Goal: Download file/media

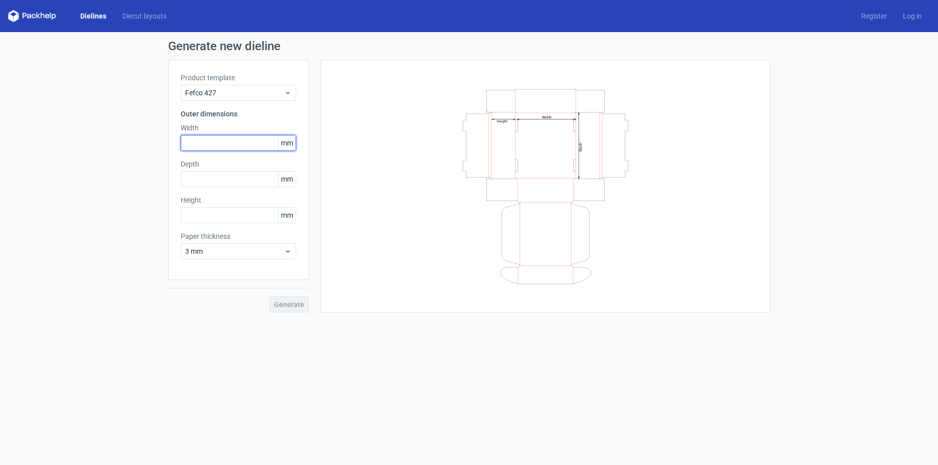
click at [252, 141] on input "text" at bounding box center [238, 143] width 115 height 16
type input "400"
type input "300"
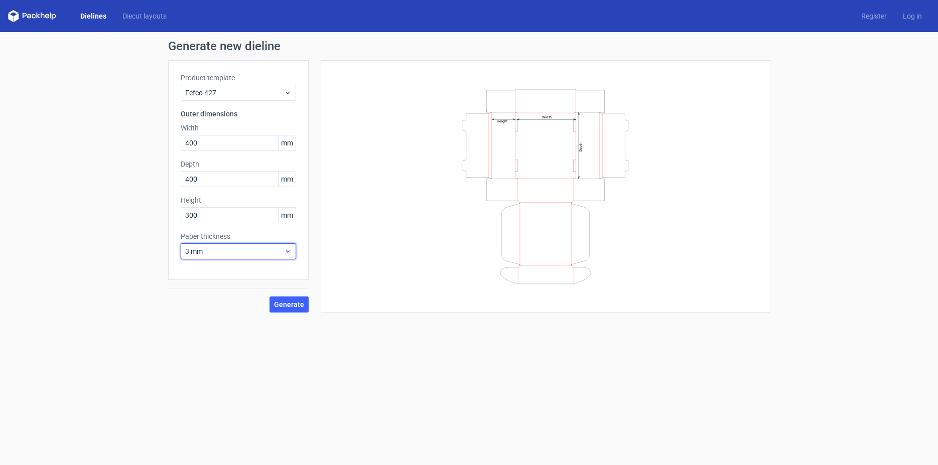
click at [235, 248] on span "3 mm" at bounding box center [234, 252] width 99 height 10
click at [245, 349] on div "4 mm" at bounding box center [238, 354] width 107 height 16
click at [294, 303] on span "Generate" at bounding box center [289, 304] width 30 height 7
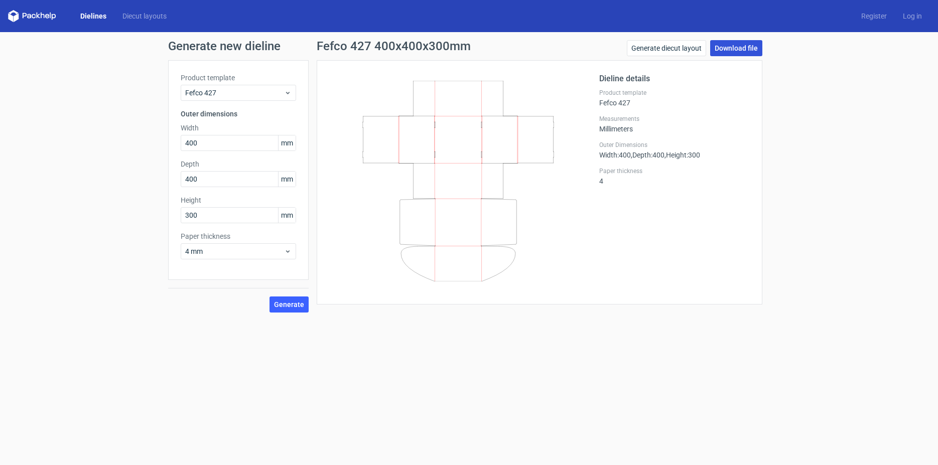
click at [755, 48] on link "Download file" at bounding box center [736, 48] width 52 height 16
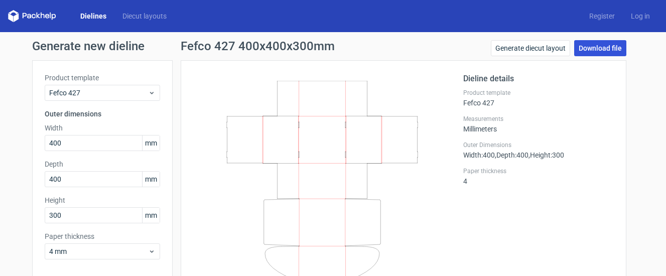
click at [589, 55] on link "Download file" at bounding box center [600, 48] width 52 height 16
click at [591, 53] on link "Download file" at bounding box center [600, 48] width 52 height 16
